Goal: Navigation & Orientation: Find specific page/section

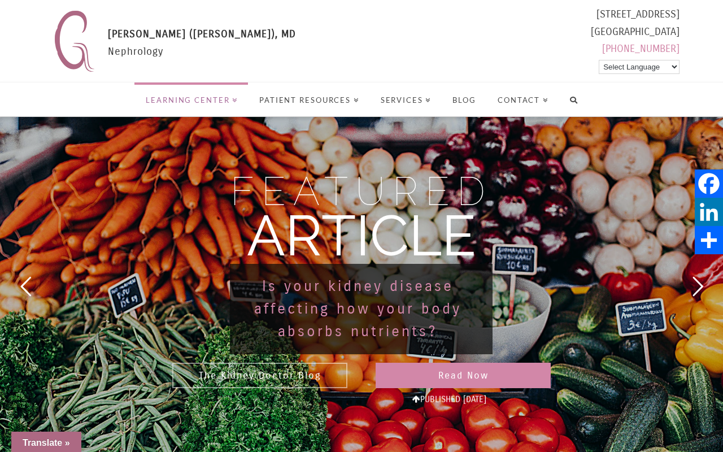
click at [200, 102] on span "Learning Center" at bounding box center [192, 100] width 92 height 7
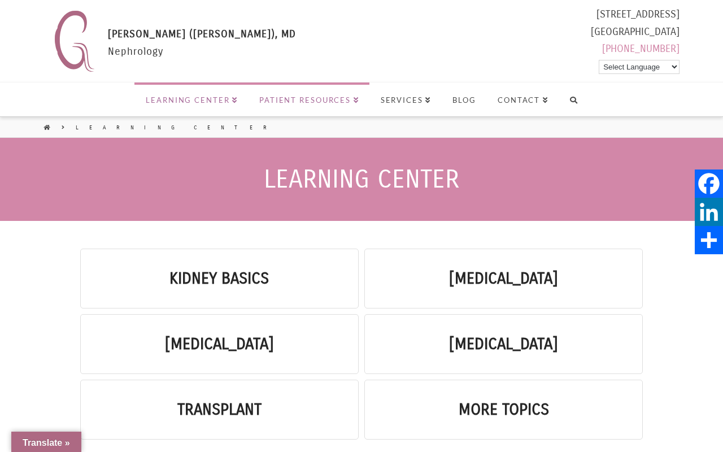
click at [338, 107] on link "Patient Resources" at bounding box center [308, 99] width 121 height 34
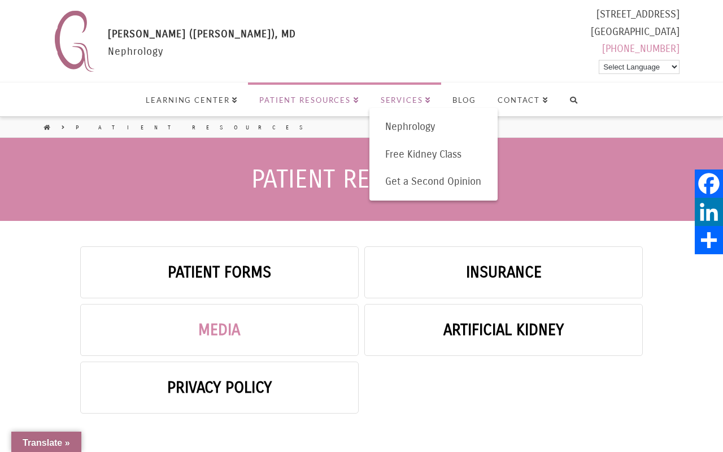
click at [272, 338] on link "Media" at bounding box center [219, 330] width 278 height 52
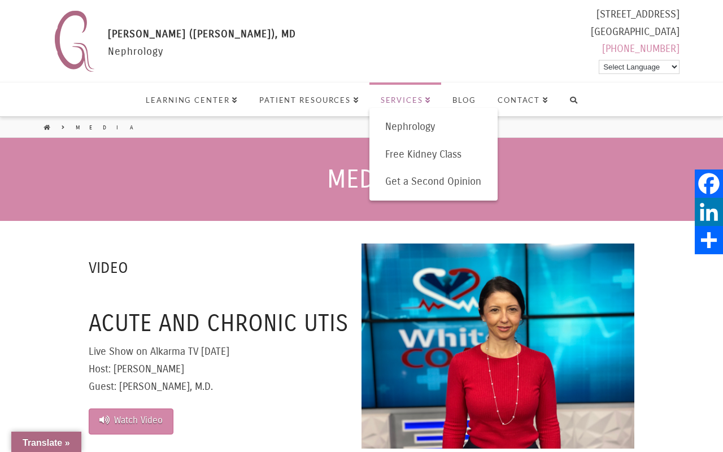
scroll to position [2, 0]
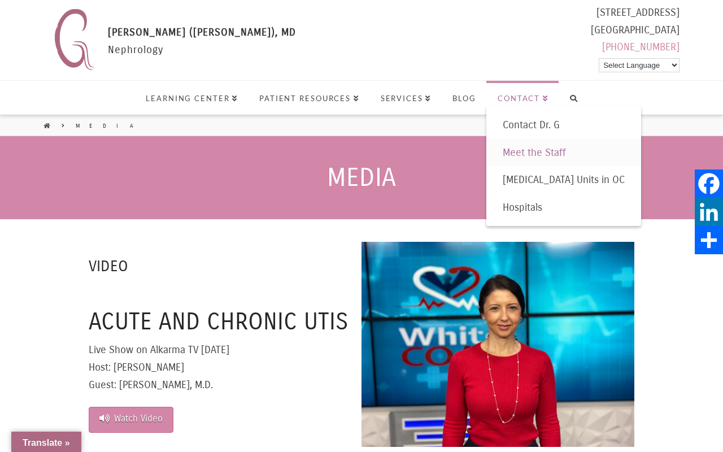
click at [519, 150] on span "Meet the Staff" at bounding box center [533, 152] width 63 height 12
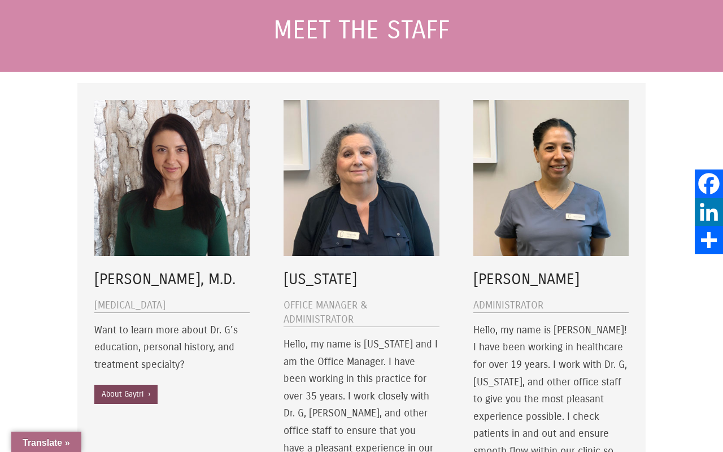
scroll to position [149, 0]
